Goal: Find specific page/section: Find specific page/section

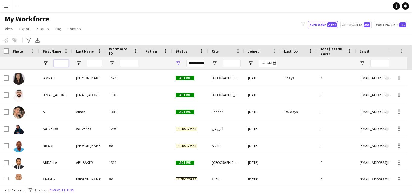
click at [63, 63] on input "First Name Filter Input" at bounding box center [61, 62] width 15 height 7
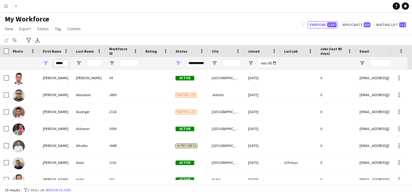
type input "*****"
click at [92, 60] on input "Last Name Filter Input" at bounding box center [94, 62] width 15 height 7
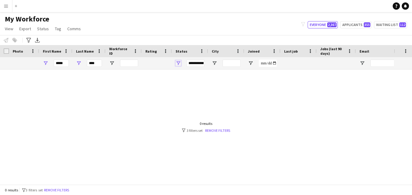
click at [178, 64] on span "Open Filter Menu" at bounding box center [178, 62] width 5 height 5
click at [197, 42] on div "Notify workforce Add to tag Select at least one crew to tag him or her. Advance…" at bounding box center [206, 40] width 412 height 10
click at [97, 64] on input "****" at bounding box center [94, 62] width 15 height 7
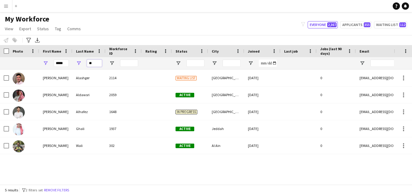
type input "*"
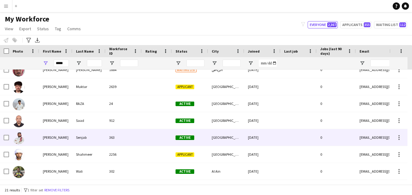
click at [171, 140] on div at bounding box center [157, 137] width 30 height 17
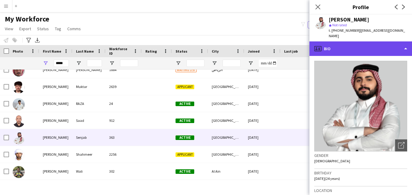
click at [397, 46] on div "profile Bio" at bounding box center [361, 48] width 103 height 14
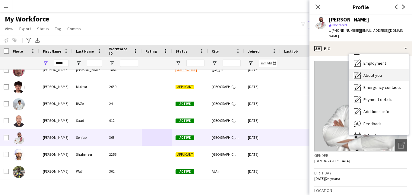
click at [397, 69] on div "About you About you" at bounding box center [379, 75] width 60 height 12
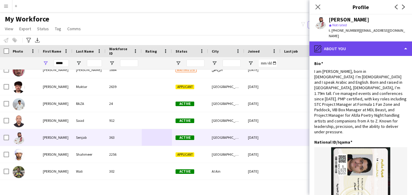
click at [396, 41] on div "pencil4 About you" at bounding box center [361, 48] width 103 height 14
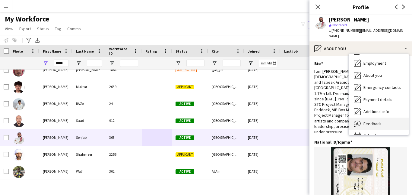
click at [389, 117] on div "Feedback Feedback" at bounding box center [379, 123] width 60 height 12
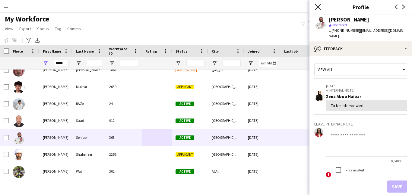
click at [319, 8] on icon at bounding box center [318, 7] width 6 height 6
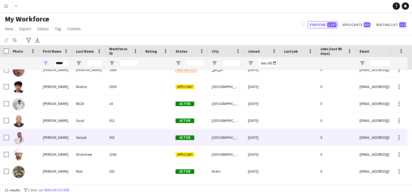
click at [242, 140] on div "[GEOGRAPHIC_DATA]" at bounding box center [226, 137] width 36 height 17
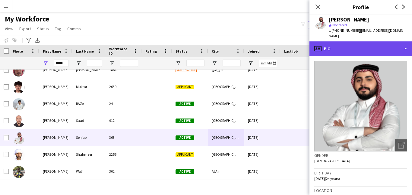
click at [393, 41] on div "profile Bio" at bounding box center [361, 48] width 103 height 14
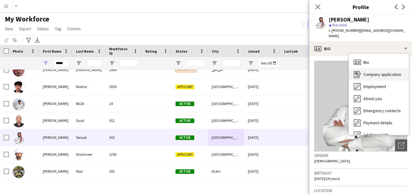
drag, startPoint x: 380, startPoint y: 114, endPoint x: 404, endPoint y: 66, distance: 53.5
click at [404, 66] on div "Bio Bio Company application Company application Employment Employment About you…" at bounding box center [379, 94] width 60 height 81
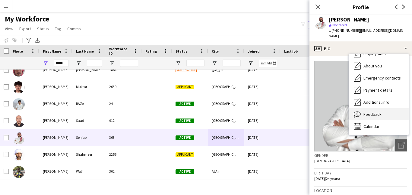
click at [389, 110] on div "Feedback Feedback" at bounding box center [379, 114] width 60 height 12
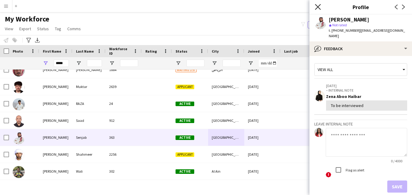
click at [318, 8] on icon "Close pop-in" at bounding box center [318, 7] width 6 height 6
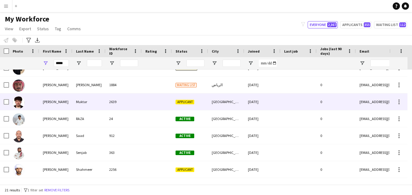
click at [164, 103] on div at bounding box center [157, 101] width 30 height 17
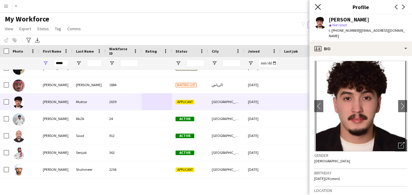
click at [319, 8] on icon at bounding box center [318, 7] width 6 height 6
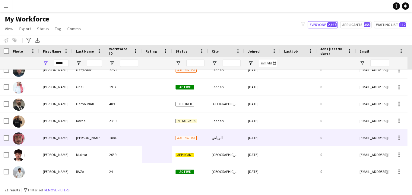
click at [242, 130] on div "الرياض" at bounding box center [226, 137] width 36 height 17
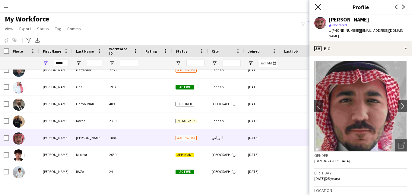
click at [319, 7] on icon "Close pop-in" at bounding box center [318, 7] width 6 height 6
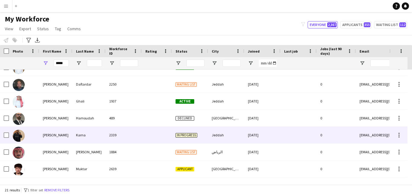
click at [222, 136] on div "Jeddah" at bounding box center [226, 135] width 36 height 17
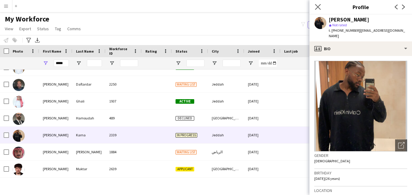
click at [320, 4] on div "Close pop-in" at bounding box center [318, 7] width 17 height 14
click at [321, 11] on div "Close pop-in" at bounding box center [318, 7] width 17 height 14
click at [320, 10] on app-icon "Close pop-in" at bounding box center [318, 7] width 9 height 9
